Goal: Find specific page/section: Find specific page/section

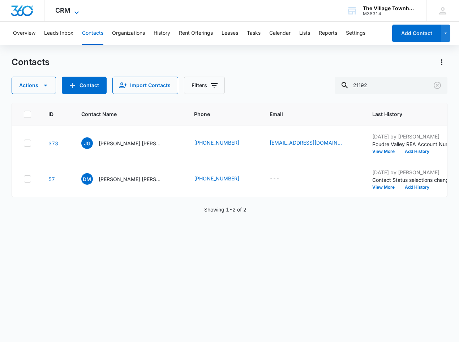
click at [77, 10] on icon at bounding box center [76, 12] width 9 height 9
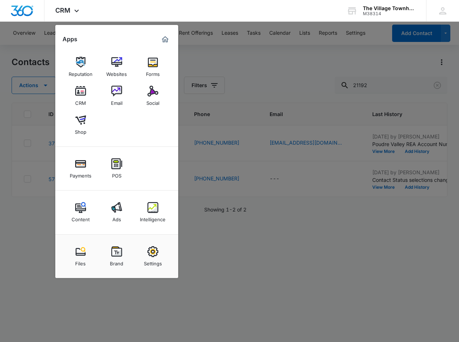
click at [117, 96] on img at bounding box center [116, 91] width 11 height 11
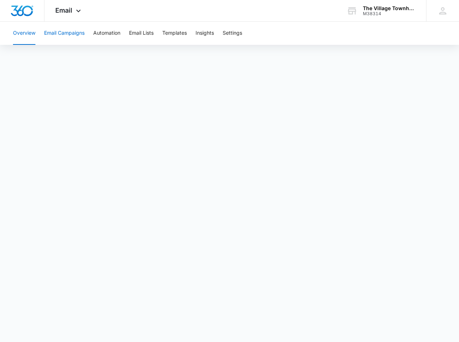
click at [69, 36] on button "Email Campaigns" at bounding box center [64, 33] width 40 height 23
